Goal: Task Accomplishment & Management: Manage account settings

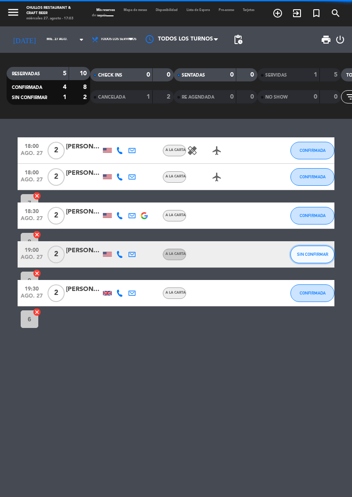
click at [313, 251] on button "SIN CONFIRMAR" at bounding box center [312, 254] width 44 height 18
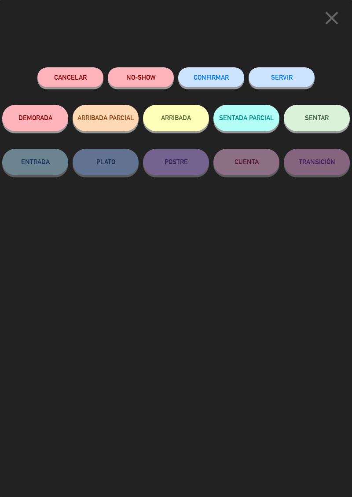
click at [217, 78] on span "CONFIRMAR" at bounding box center [211, 76] width 35 height 7
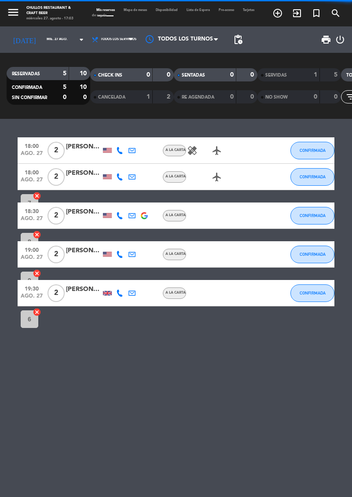
click at [233, 38] on span "pending_actions" at bounding box center [238, 39] width 11 height 11
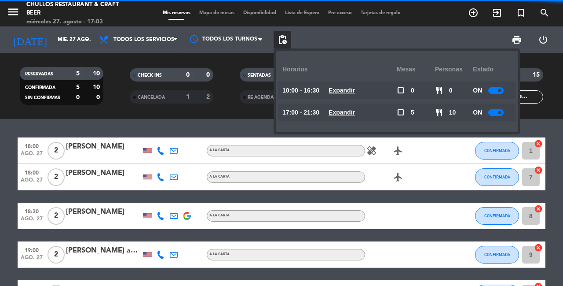
click at [340, 109] on u "Expandir" at bounding box center [342, 112] width 26 height 7
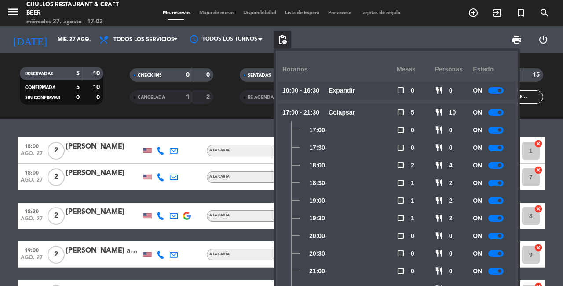
click at [352, 110] on div "ON" at bounding box center [492, 112] width 38 height 18
click at [352, 131] on div at bounding box center [495, 130] width 15 height 7
click at [352, 149] on div at bounding box center [495, 147] width 15 height 7
click at [352, 166] on div at bounding box center [495, 165] width 15 height 7
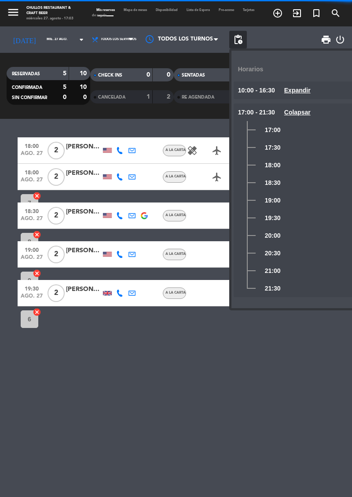
click at [201, 421] on div "18:00 ago. 27 2 [PERSON_NAME] A [PERSON_NAME] healing airplanemode_active CONFI…" at bounding box center [176, 308] width 352 height 378
